Goal: Task Accomplishment & Management: Use online tool/utility

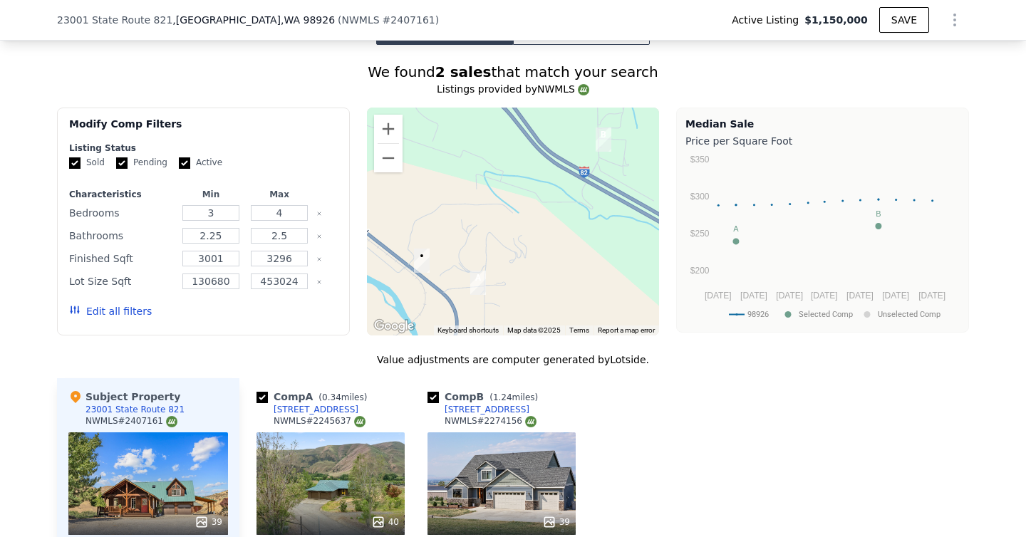
scroll to position [1165, 0]
click at [119, 157] on input "Pending" at bounding box center [121, 162] width 11 height 11
checkbox input "false"
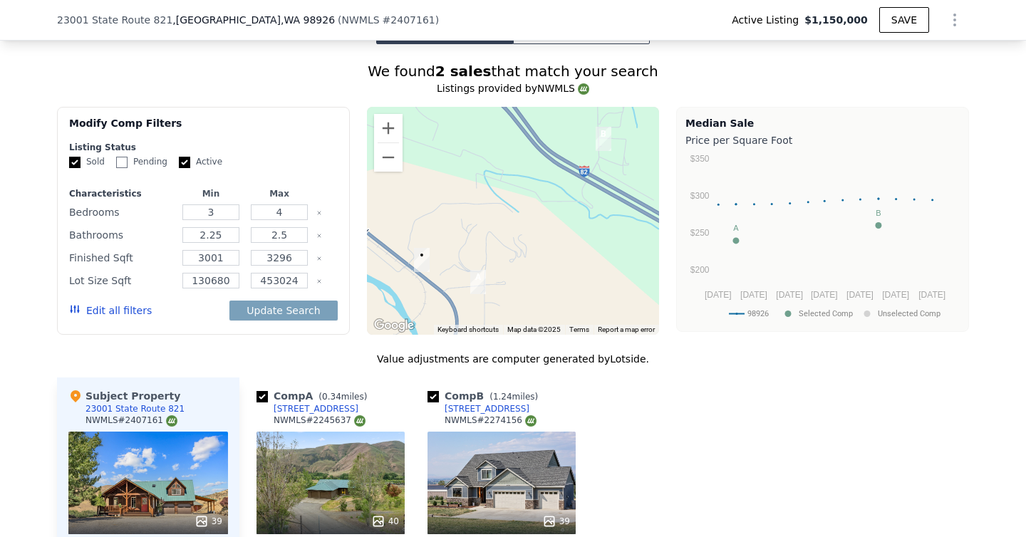
click at [186, 157] on input "Active" at bounding box center [184, 162] width 11 height 11
checkbox input "false"
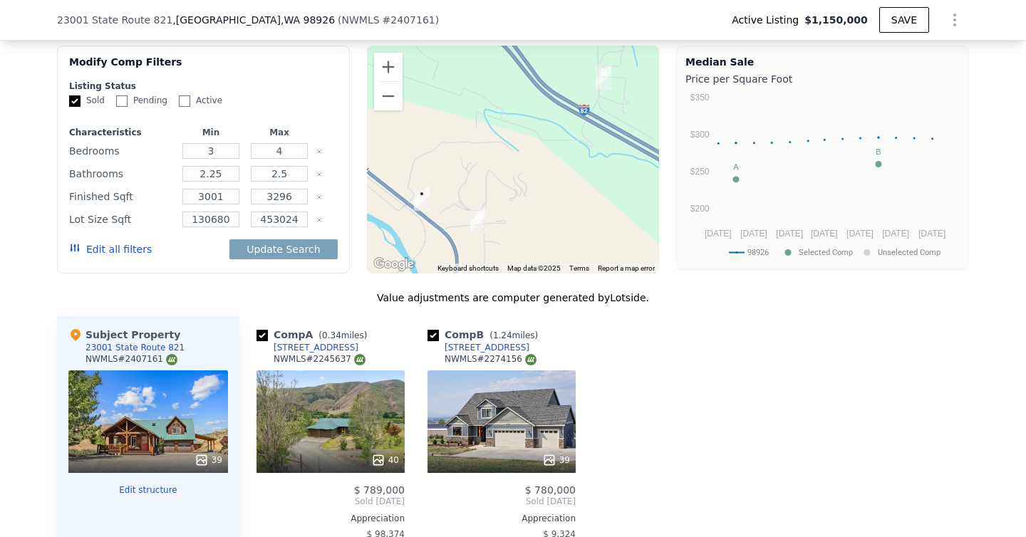
scroll to position [1229, 0]
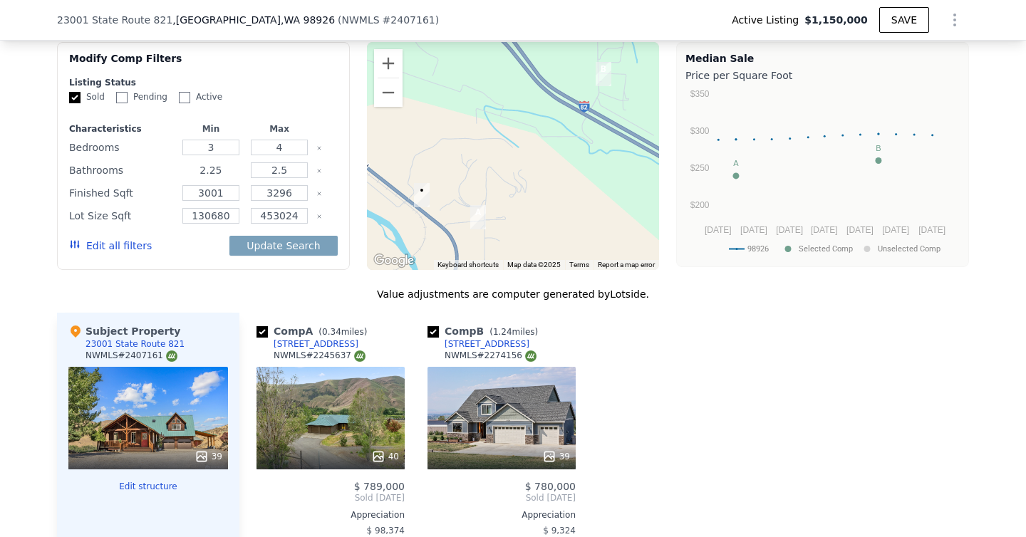
click at [224, 162] on input "2.25" at bounding box center [210, 170] width 56 height 16
type input "2"
click at [288, 162] on input "2.5" at bounding box center [279, 170] width 56 height 16
type input "2"
type input "4"
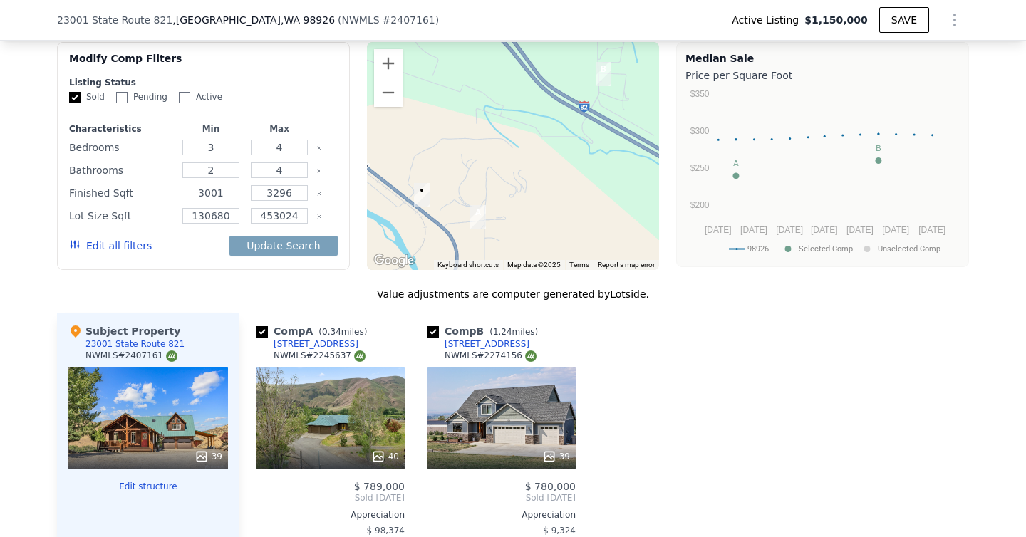
click at [231, 185] on input "3001" at bounding box center [210, 193] width 56 height 16
type input "2000"
click at [175, 229] on div "Edit all filters Update Search" at bounding box center [203, 246] width 269 height 40
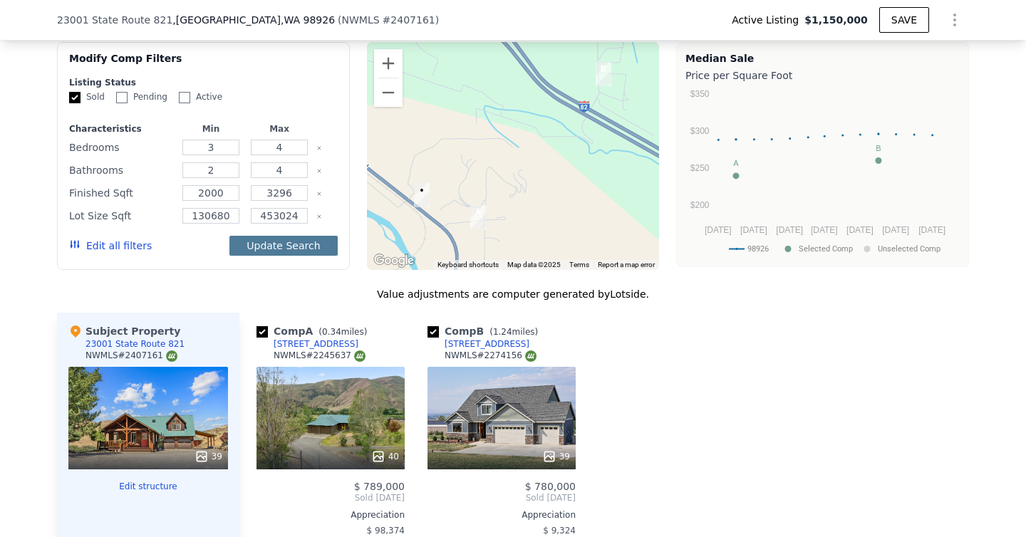
click at [276, 236] on button "Update Search" at bounding box center [283, 246] width 108 height 20
checkbox input "false"
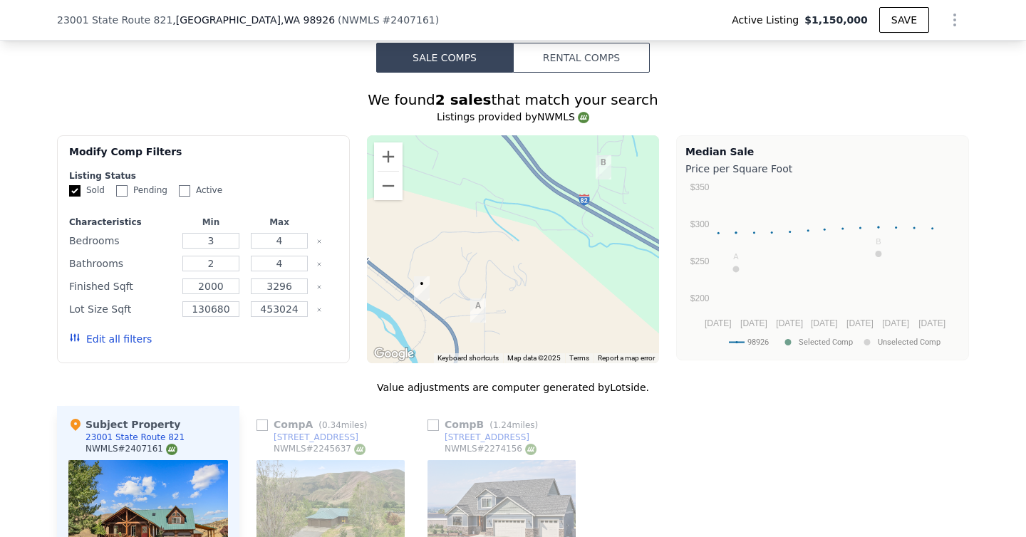
scroll to position [1133, 0]
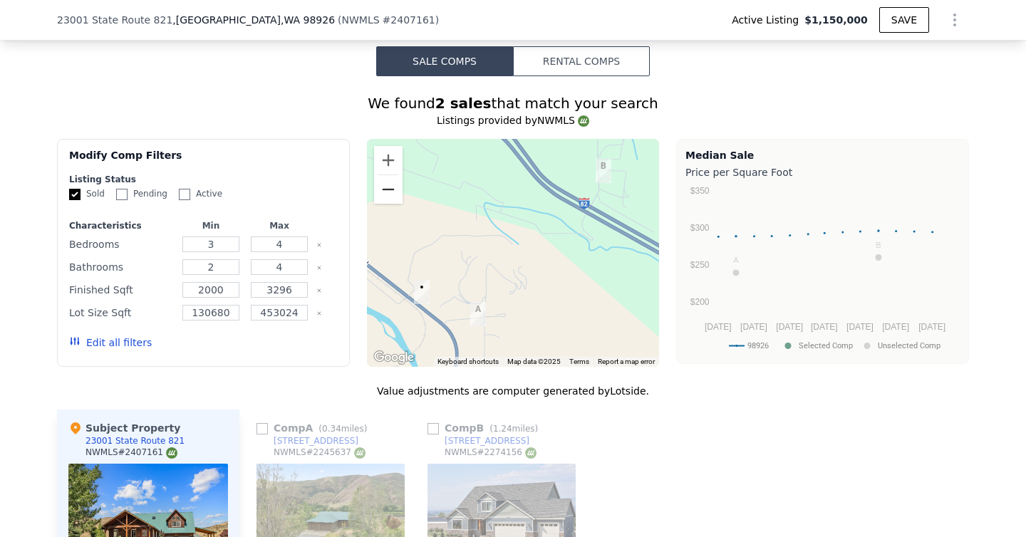
click at [393, 178] on button "Zoom out" at bounding box center [388, 189] width 28 height 28
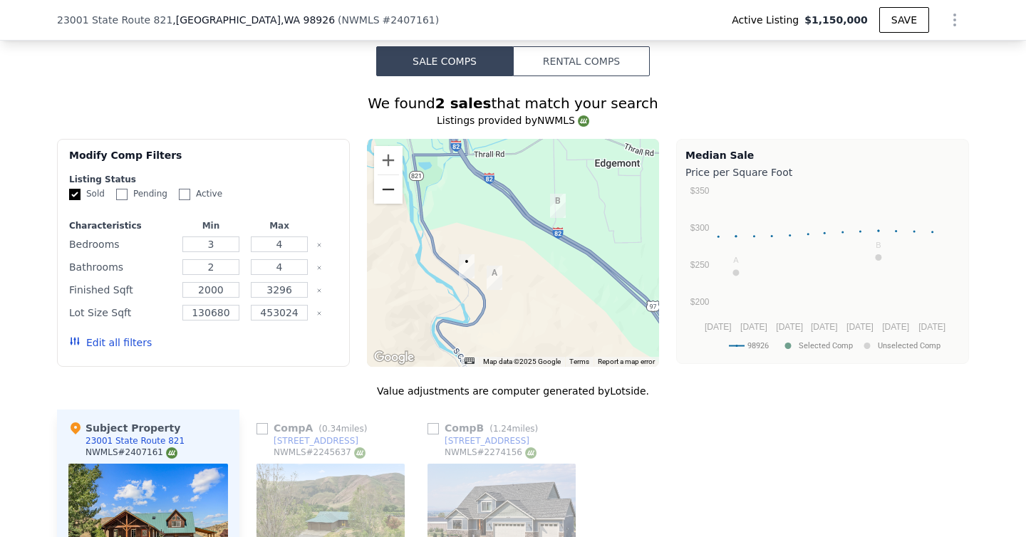
click at [393, 178] on button "Zoom out" at bounding box center [388, 189] width 28 height 28
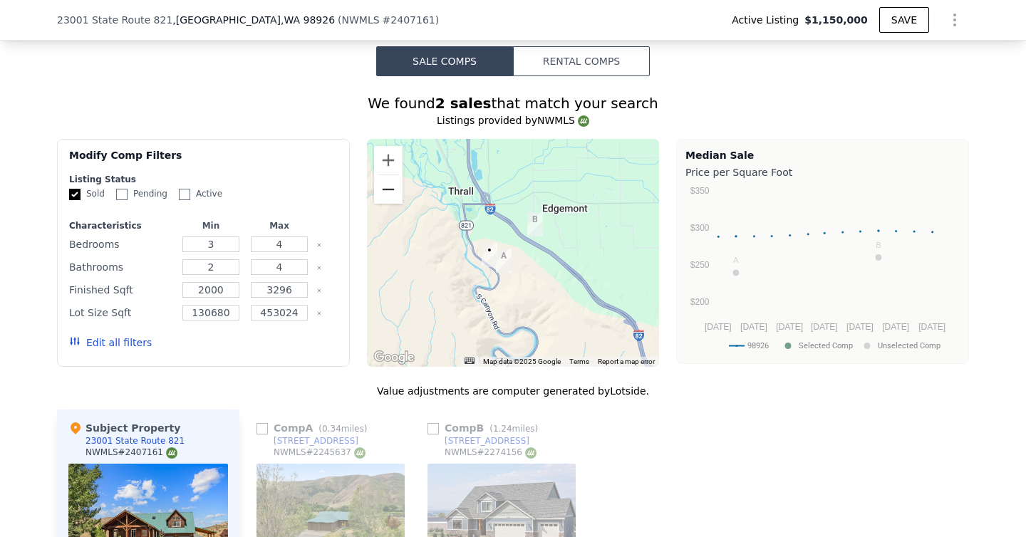
click at [393, 178] on button "Zoom out" at bounding box center [388, 189] width 28 height 28
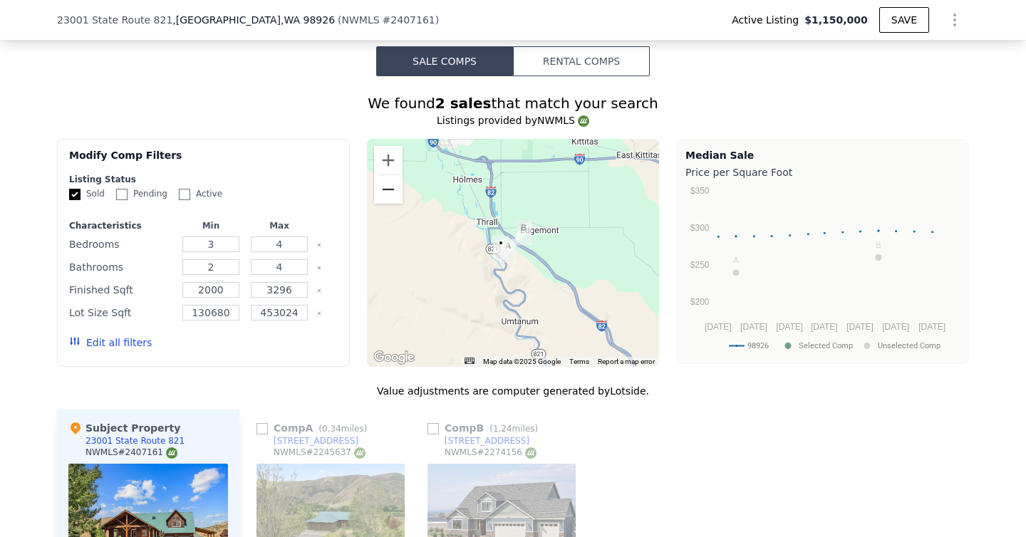
click at [393, 178] on button "Zoom out" at bounding box center [388, 189] width 28 height 28
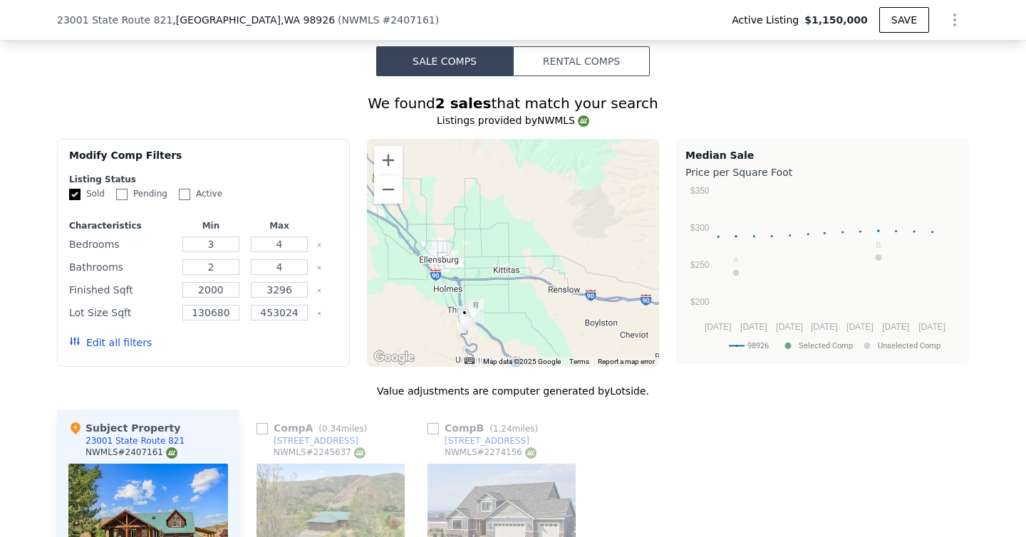
drag, startPoint x: 471, startPoint y: 293, endPoint x: 423, endPoint y: 373, distance: 93.0
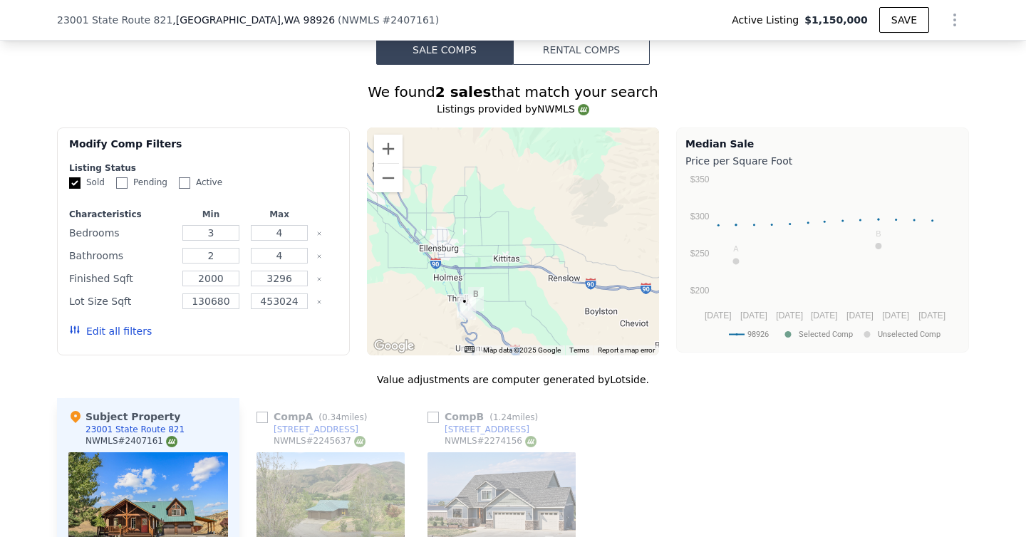
scroll to position [1145, 0]
click at [108, 323] on button "Edit all filters" at bounding box center [110, 330] width 83 height 14
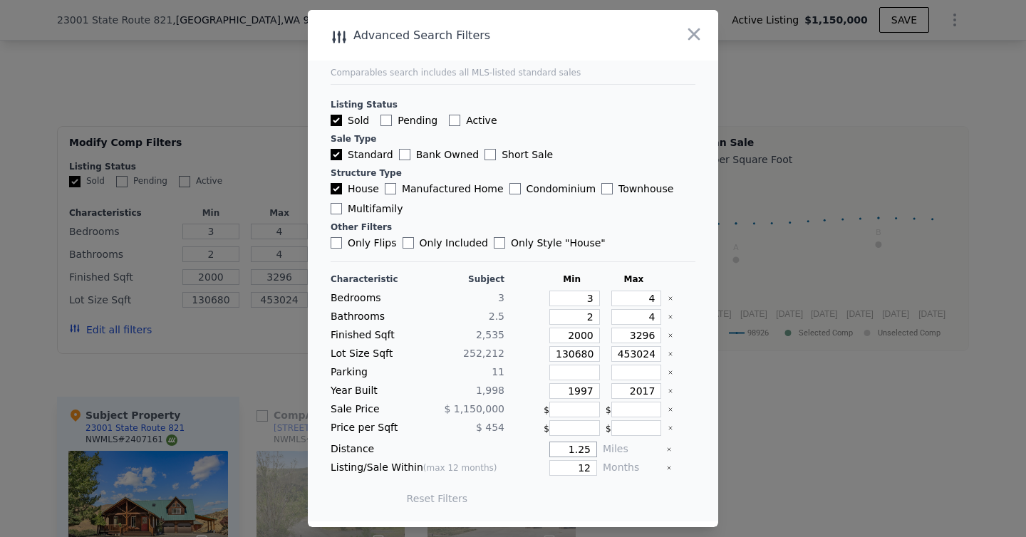
click at [593, 449] on input "1.25" at bounding box center [573, 450] width 48 height 16
drag, startPoint x: 593, startPoint y: 449, endPoint x: 533, endPoint y: 452, distance: 59.2
click at [533, 452] on div "1.25" at bounding box center [553, 450] width 87 height 16
type input "10"
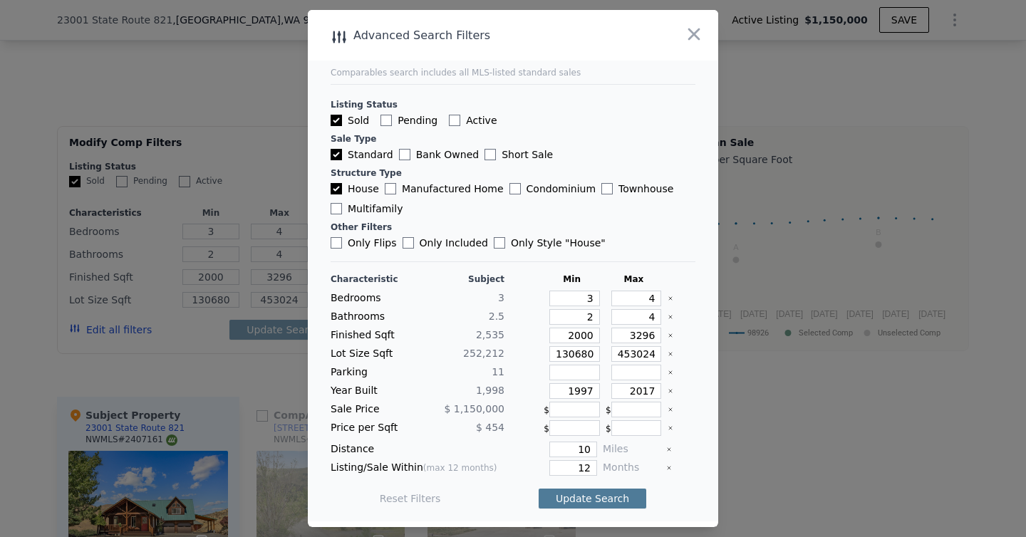
click at [587, 496] on button "Update Search" at bounding box center [592, 499] width 108 height 20
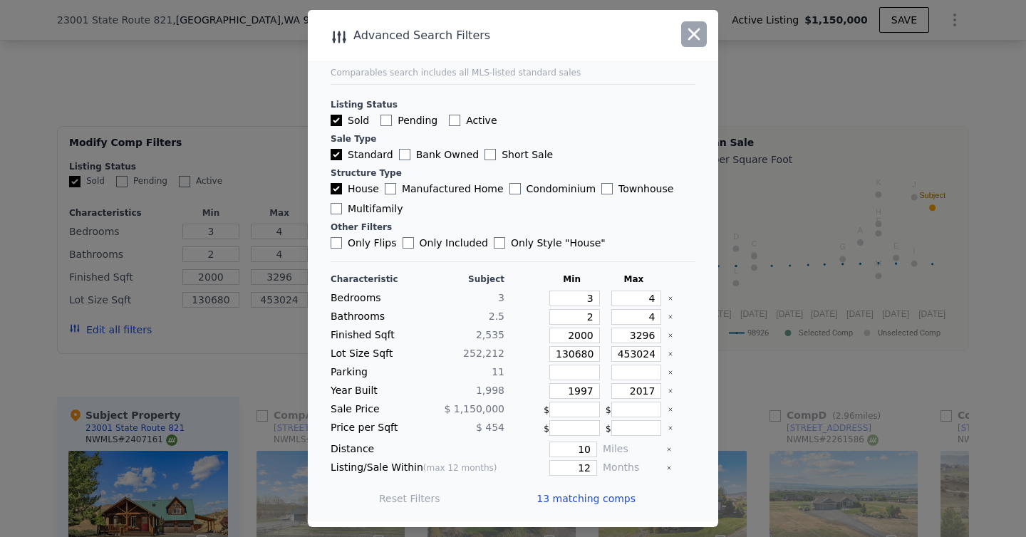
click at [689, 33] on icon "button" at bounding box center [694, 34] width 20 height 20
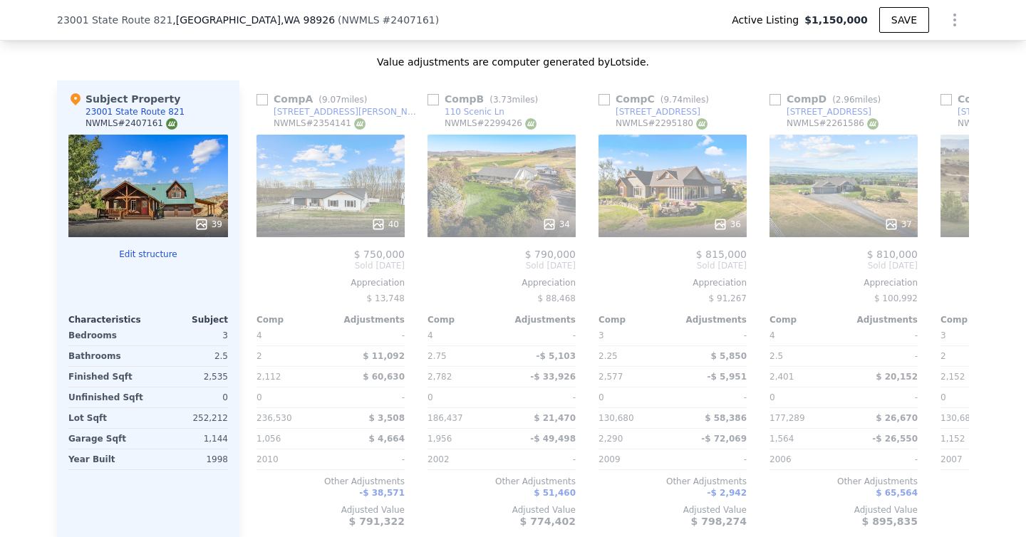
scroll to position [1474, 0]
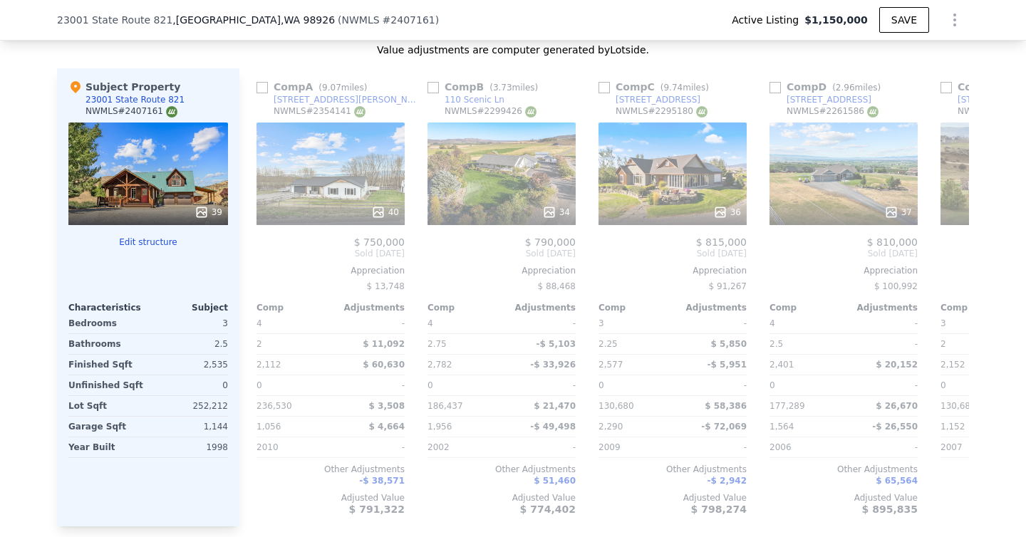
click at [434, 82] on input "checkbox" at bounding box center [432, 87] width 11 height 11
checkbox input "true"
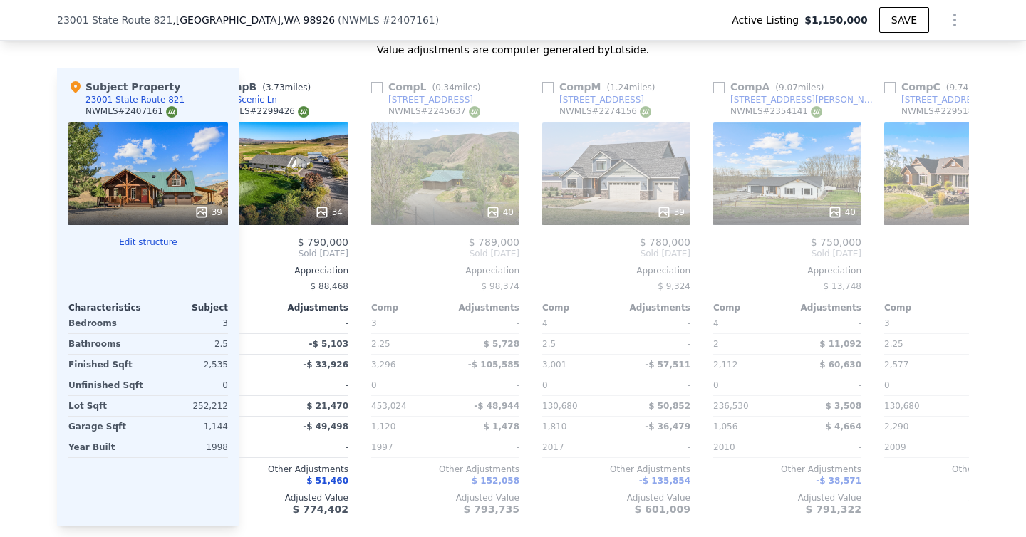
scroll to position [0, 58]
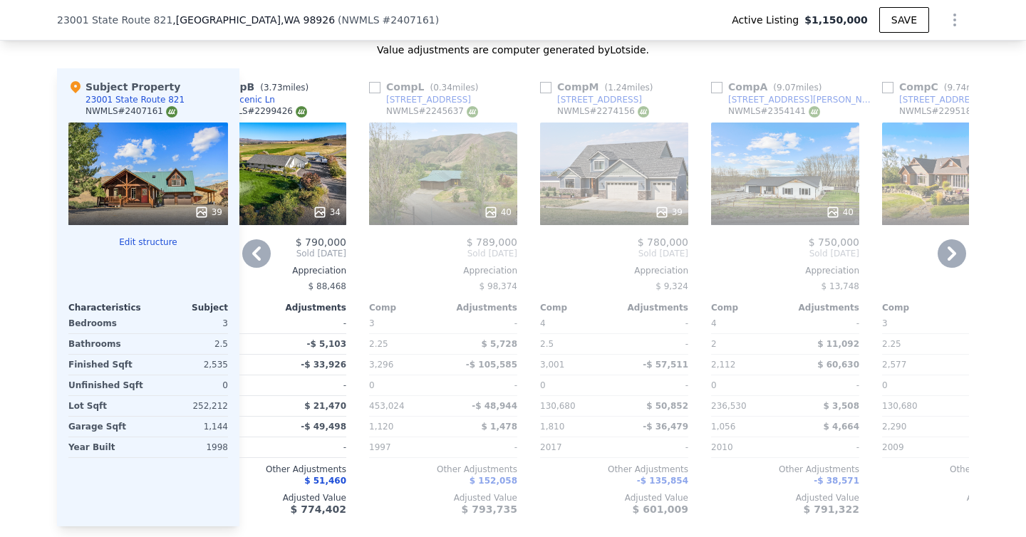
click at [376, 82] on input "checkbox" at bounding box center [374, 87] width 11 height 11
checkbox input "true"
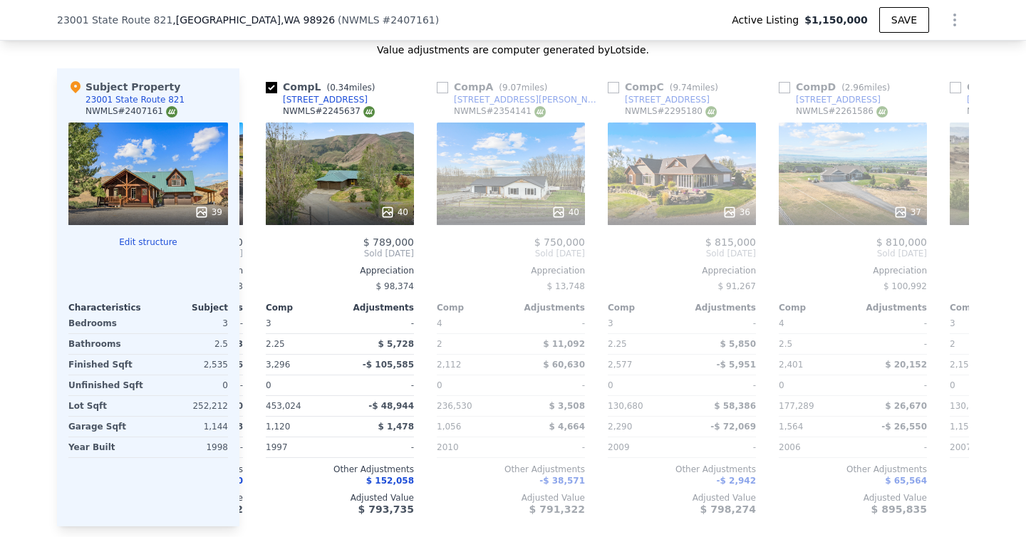
scroll to position [0, 171]
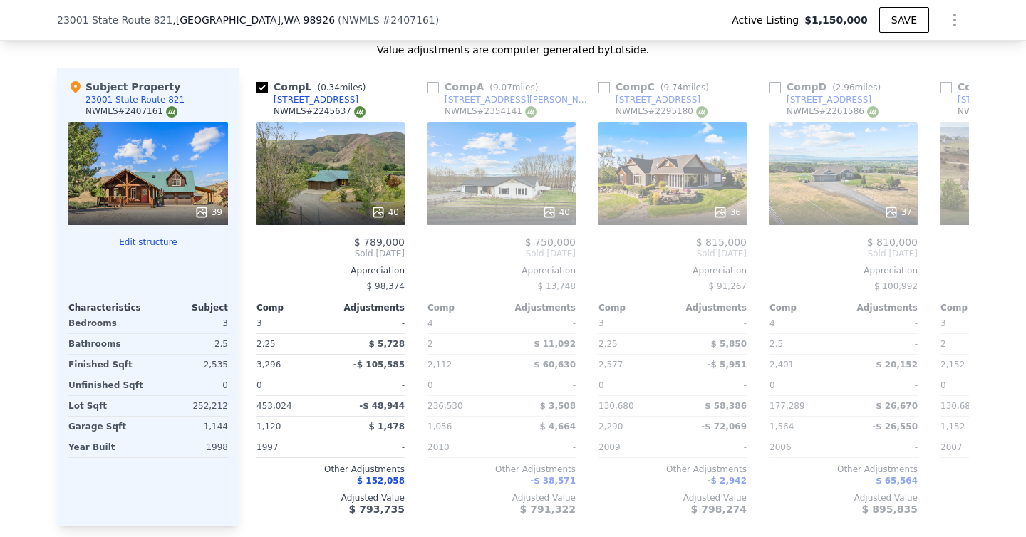
click at [147, 236] on button "Edit structure" at bounding box center [148, 241] width 160 height 11
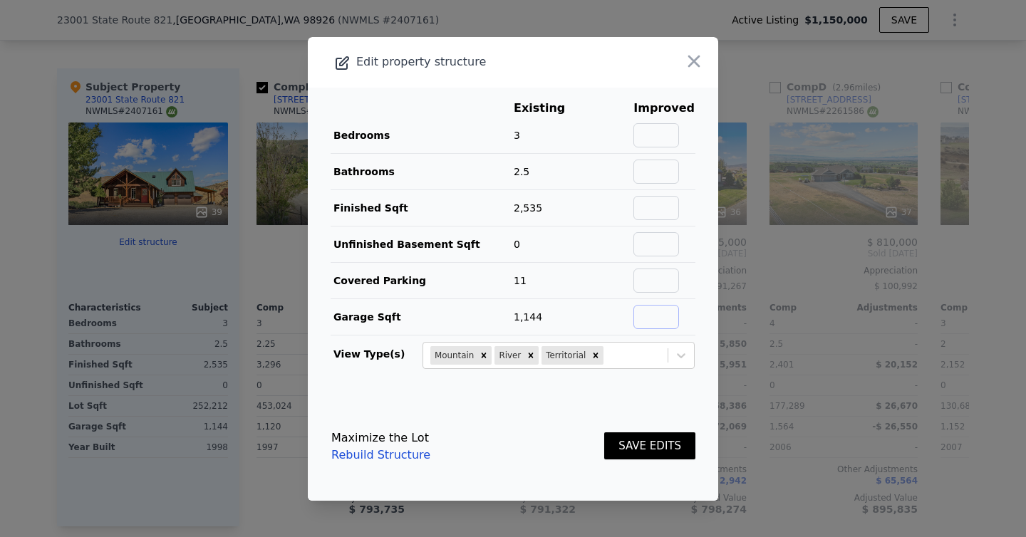
click at [658, 315] on input "text" at bounding box center [656, 317] width 46 height 24
click at [527, 308] on td "1,144" at bounding box center [550, 316] width 74 height 36
click at [655, 320] on input "text" at bounding box center [656, 317] width 46 height 24
type input "3616"
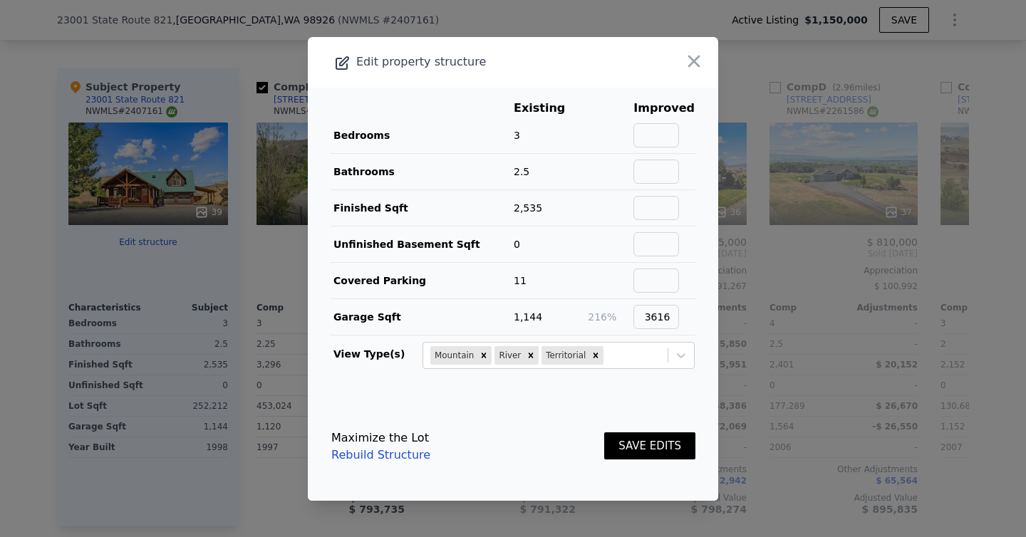
click at [652, 451] on button "SAVE EDITS" at bounding box center [649, 446] width 91 height 28
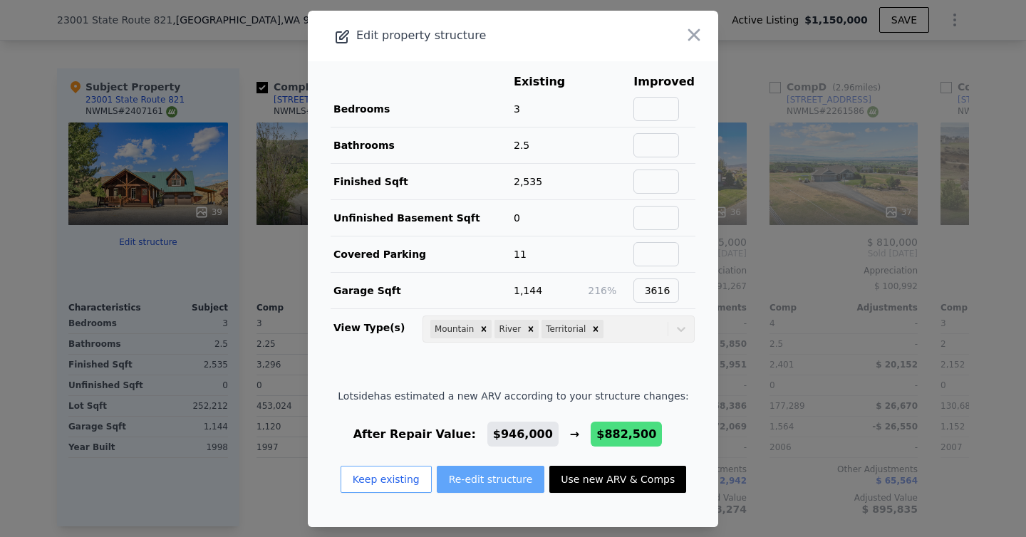
click at [499, 477] on button "Re-edit structure" at bounding box center [491, 479] width 108 height 27
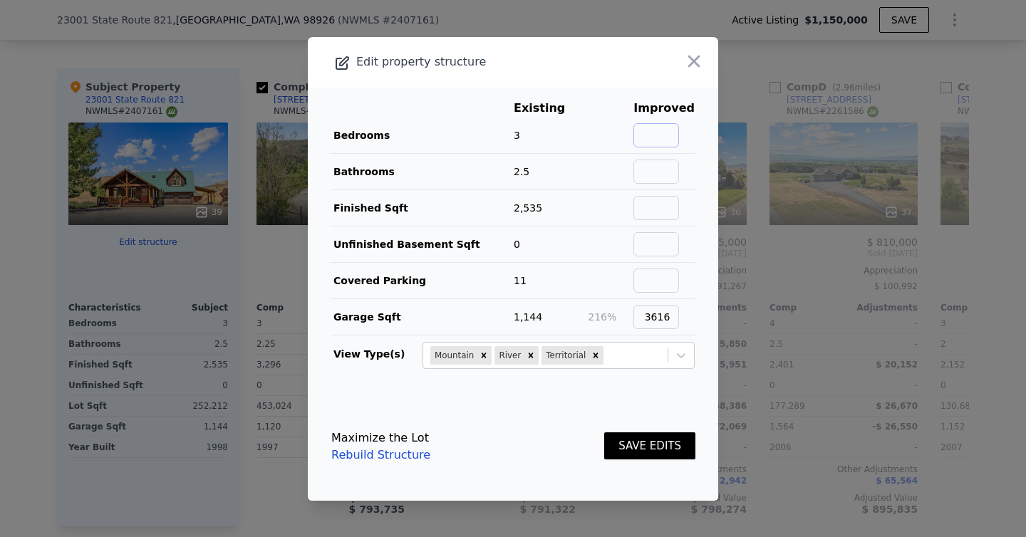
click at [664, 130] on input "text" at bounding box center [656, 135] width 46 height 24
type input "3"
click at [665, 170] on input "text" at bounding box center [656, 172] width 46 height 24
type input "2.5"
click at [667, 209] on input "text" at bounding box center [656, 208] width 46 height 24
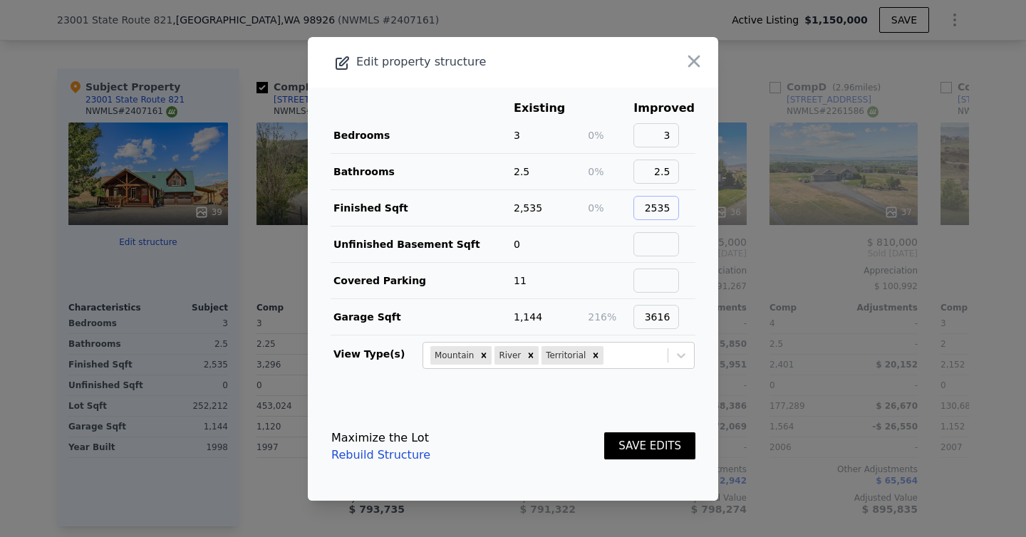
type input "2535"
click at [667, 250] on input "text" at bounding box center [656, 244] width 46 height 24
type input "0"
click at [668, 282] on input "text" at bounding box center [656, 281] width 46 height 24
type input "11"
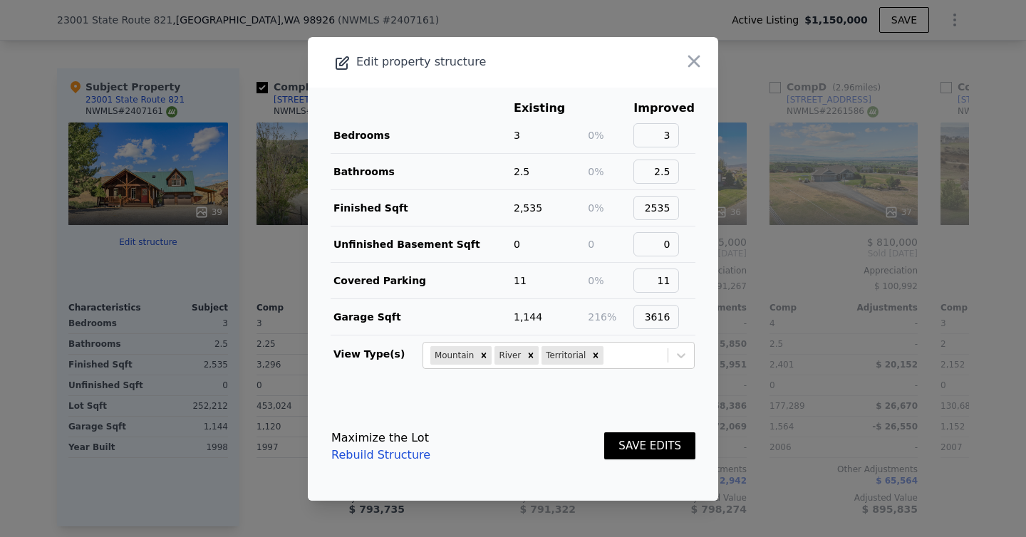
click at [581, 411] on footer "Maximize the Lot Rebuild Structure SAVE EDITS" at bounding box center [513, 446] width 410 height 108
click at [640, 447] on button "SAVE EDITS" at bounding box center [649, 446] width 91 height 28
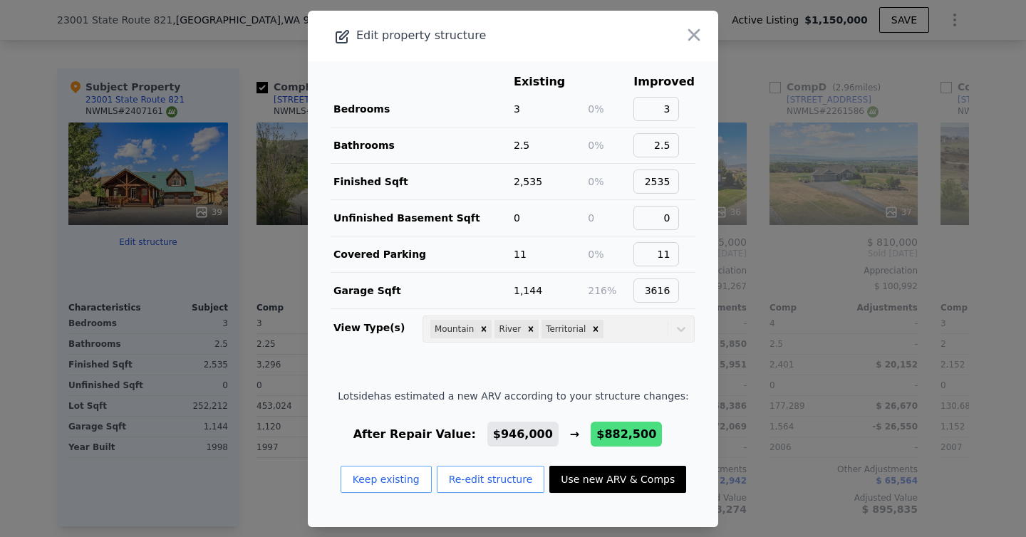
click at [681, 329] on td "Mountain River Territorial" at bounding box center [559, 326] width 274 height 34
click at [694, 34] on icon "button" at bounding box center [694, 34] width 12 height 12
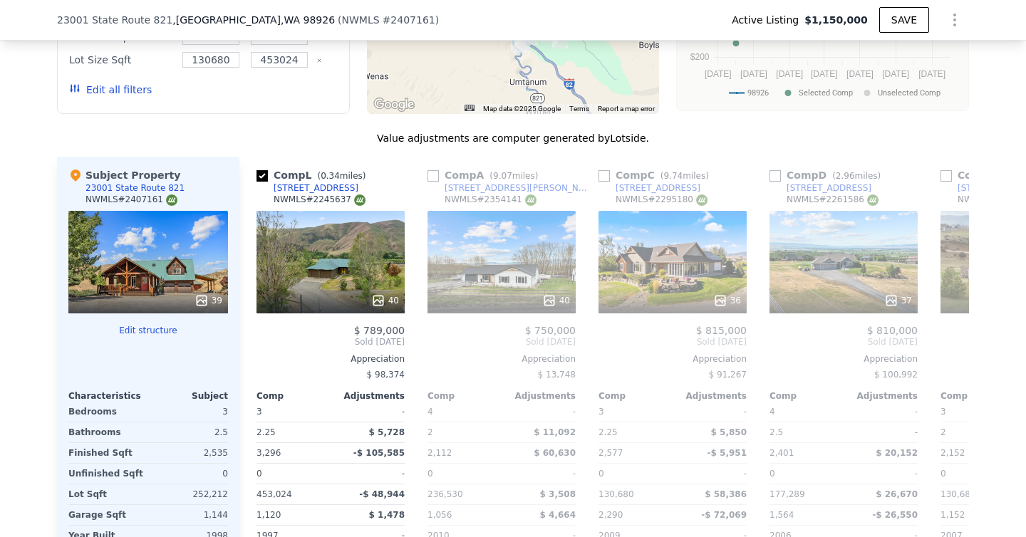
scroll to position [1384, 0]
